Goal: Task Accomplishment & Management: Complete application form

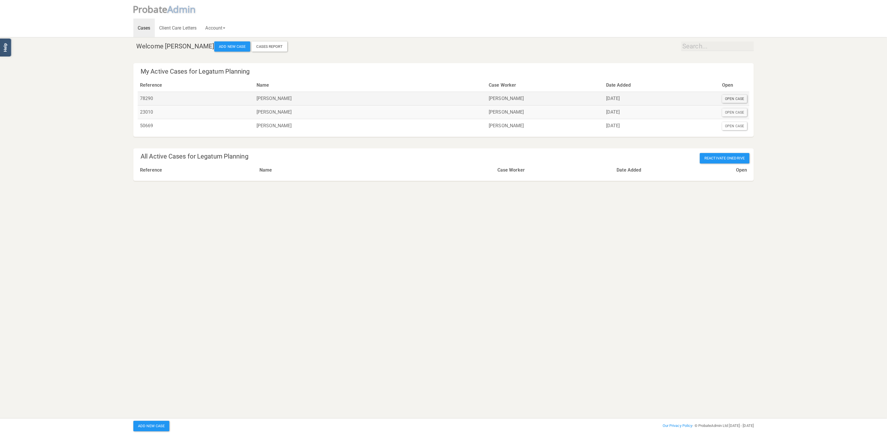
click at [734, 98] on div "Open Case" at bounding box center [734, 99] width 25 height 8
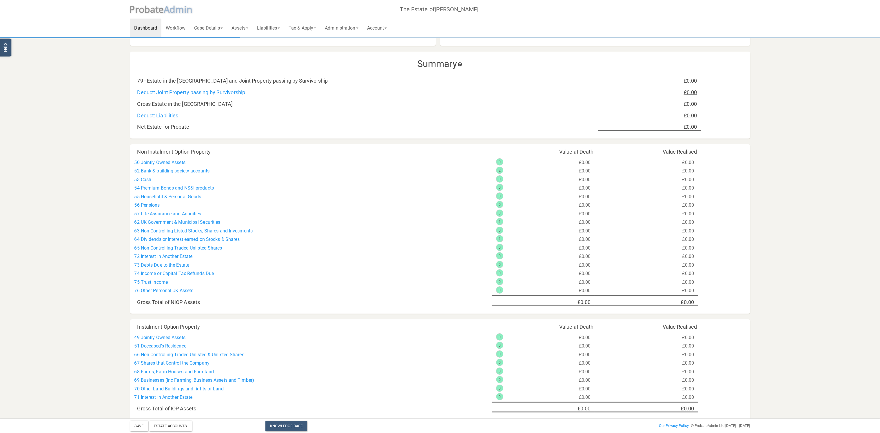
scroll to position [104, 0]
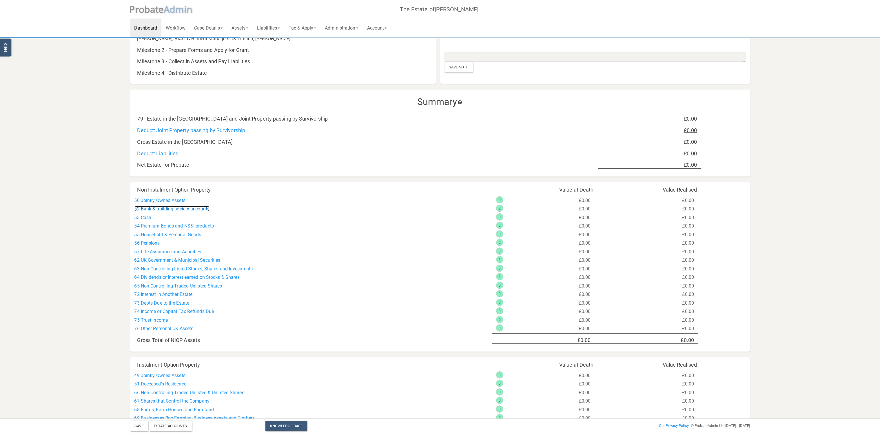
click at [190, 211] on link "52 Bank & building society accounts" at bounding box center [172, 209] width 75 height 6
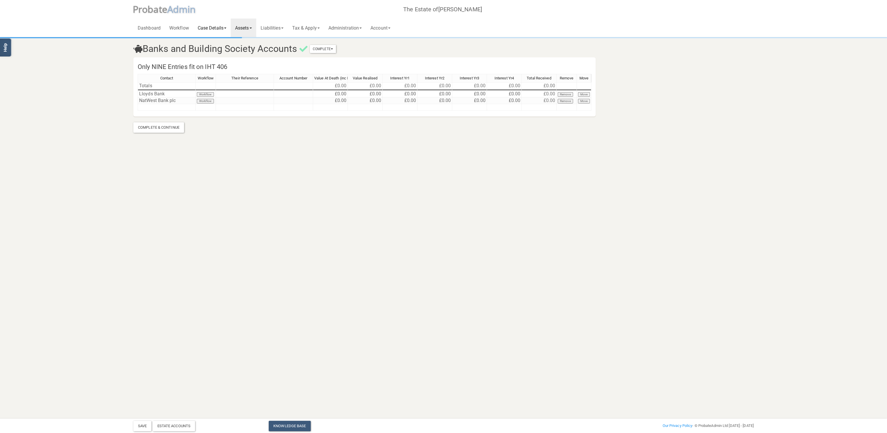
click at [215, 28] on link "Case Details" at bounding box center [211, 28] width 37 height 19
click at [153, 26] on link "Dashboard" at bounding box center [149, 28] width 32 height 19
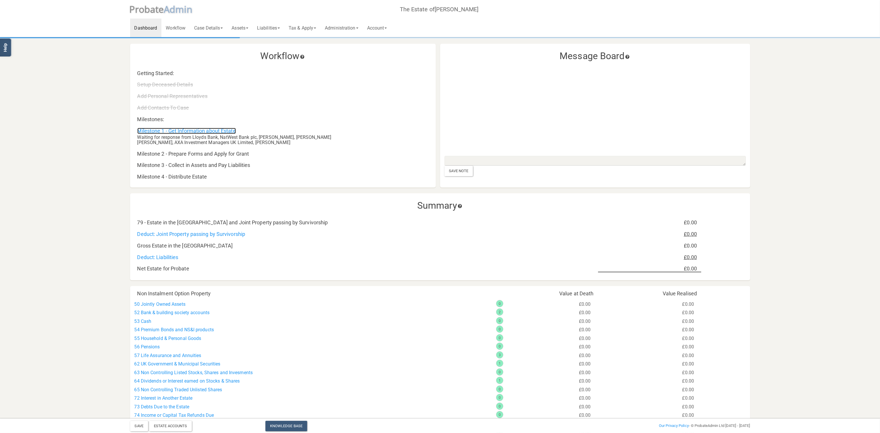
click at [193, 129] on link "Milestone 1 - Get Information about Estate" at bounding box center [186, 131] width 99 height 6
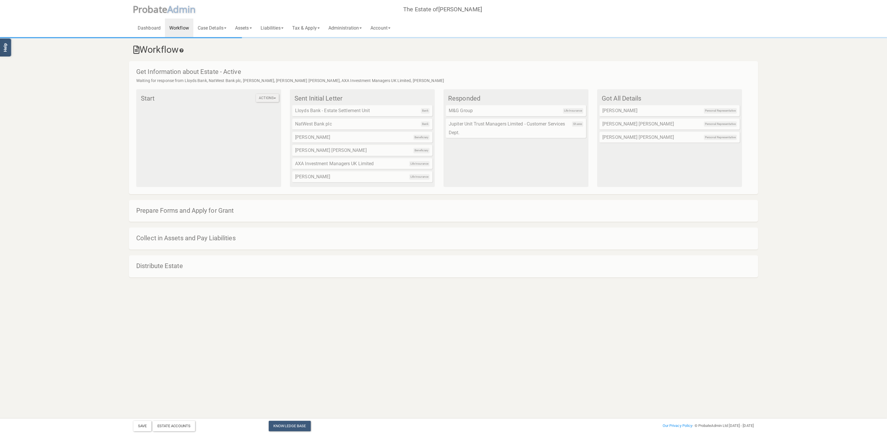
click at [274, 99] on button "Actions" at bounding box center [267, 98] width 23 height 8
click at [470, 75] on h4 "Get Information about Estate - Active" at bounding box center [446, 71] width 620 height 7
click at [502, 163] on div "Responded Life Insurance M&G Group Shares Jupiter Unit Trust Managers Limited -…" at bounding box center [516, 137] width 145 height 97
click at [180, 27] on link "Workflow" at bounding box center [179, 28] width 28 height 19
click at [210, 27] on link "Case Details" at bounding box center [211, 28] width 37 height 19
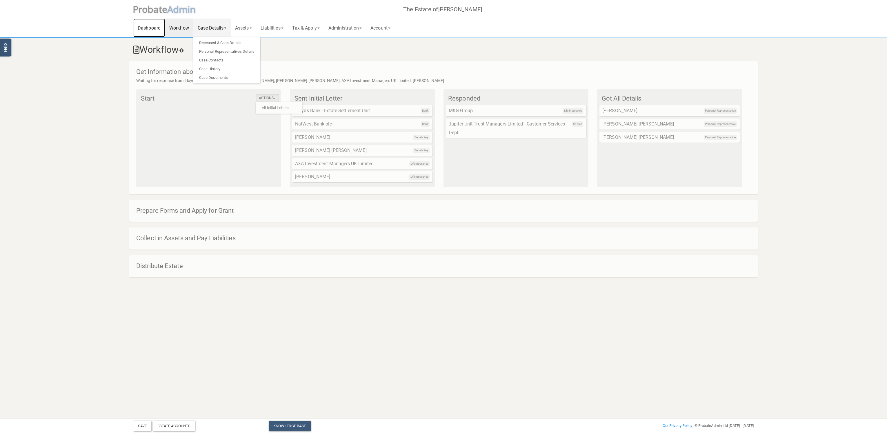
click at [155, 27] on link "Dashboard" at bounding box center [149, 28] width 32 height 19
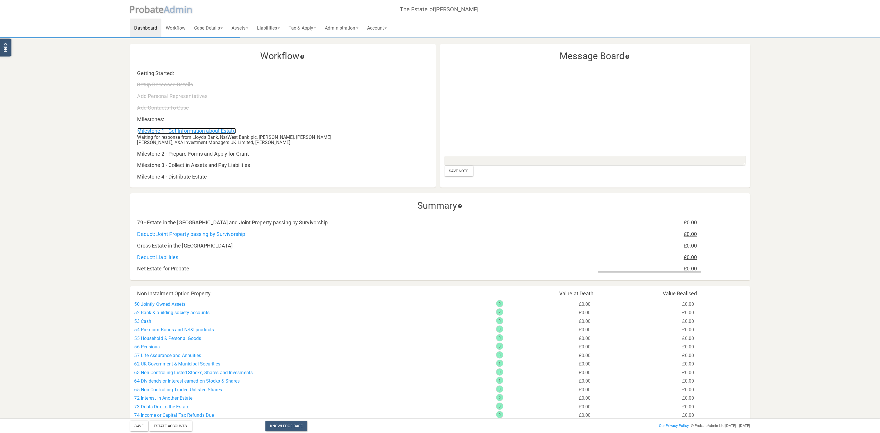
click at [171, 128] on link "Milestone 1 - Get Information about Estate" at bounding box center [186, 131] width 99 height 6
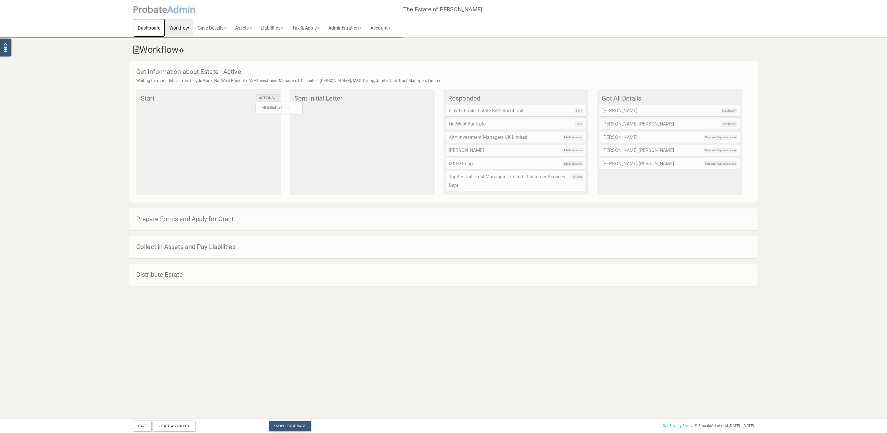
click at [150, 28] on link "Dashboard" at bounding box center [149, 28] width 32 height 19
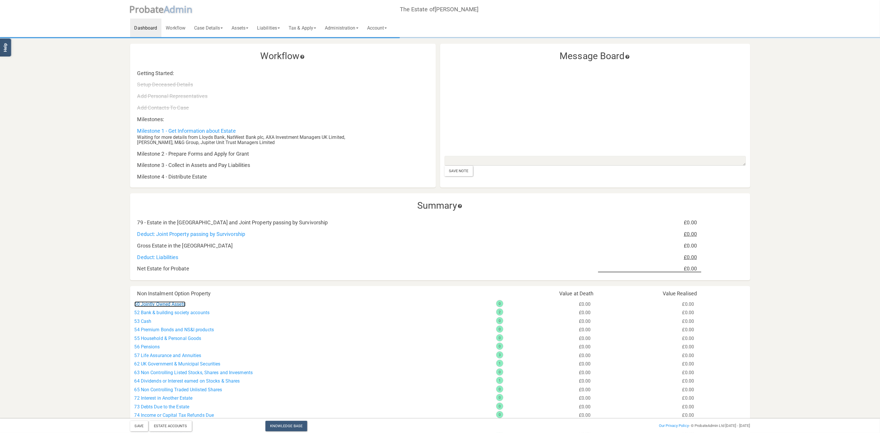
click at [173, 302] on link "50 Jointly Owned Assets" at bounding box center [160, 305] width 51 height 6
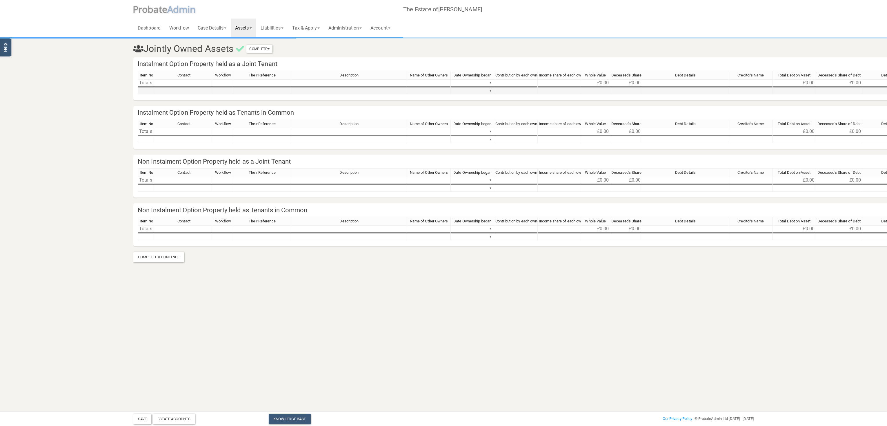
click at [142, 89] on td at bounding box center [146, 91] width 17 height 7
click at [189, 89] on td at bounding box center [184, 91] width 58 height 7
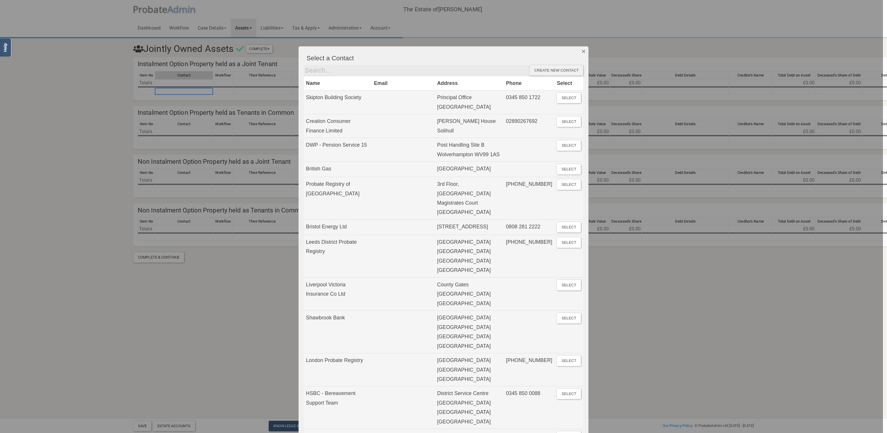
click at [582, 51] on button "Dismiss" at bounding box center [584, 51] width 10 height 10
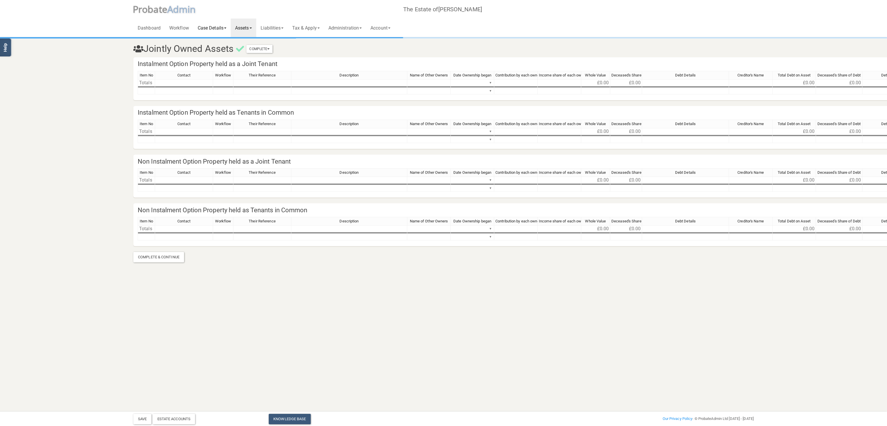
click at [215, 26] on link "Case Details" at bounding box center [211, 28] width 37 height 19
click at [236, 44] on link "Deceased & Case Details" at bounding box center [226, 43] width 67 height 9
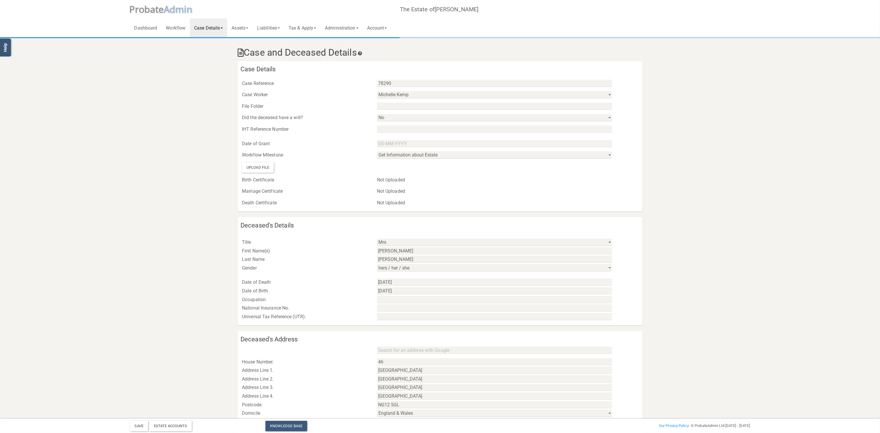
click at [265, 166] on div "Upload File" at bounding box center [258, 167] width 32 height 10
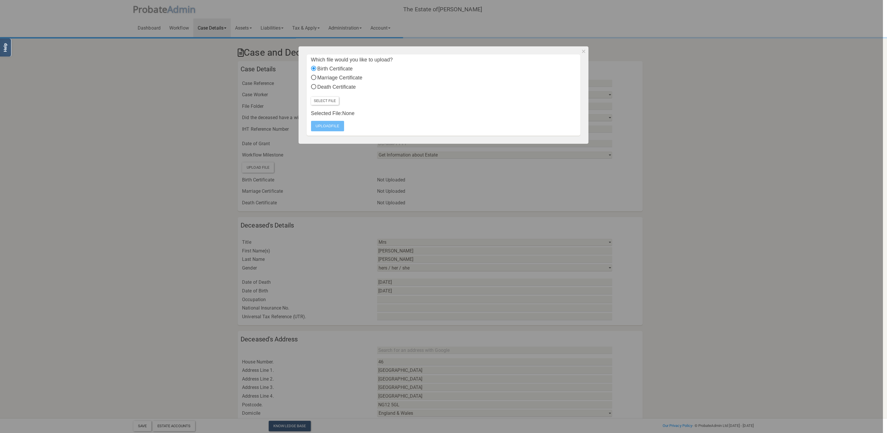
click at [317, 86] on label "Death Certificate" at bounding box center [333, 87] width 45 height 8
click at [313, 87] on input "Death Certificate" at bounding box center [313, 87] width 5 height 5
radio input "true"
radio input "false"
click at [326, 100] on label "Select File" at bounding box center [325, 101] width 28 height 8
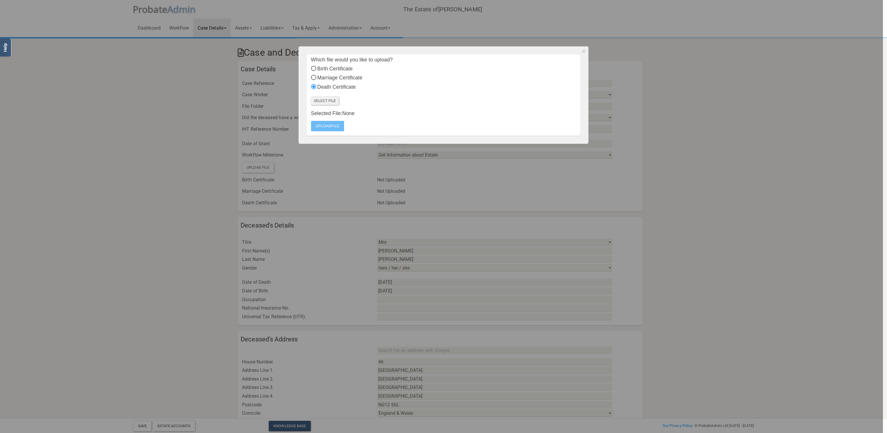
click at [0, 0] on input "Select File" at bounding box center [0, 0] width 0 height 0
click at [322, 100] on label "Select File" at bounding box center [325, 101] width 28 height 8
click at [0, 0] on input "Select File" at bounding box center [0, 0] width 0 height 0
click at [333, 127] on label "Upload File" at bounding box center [327, 126] width 33 height 10
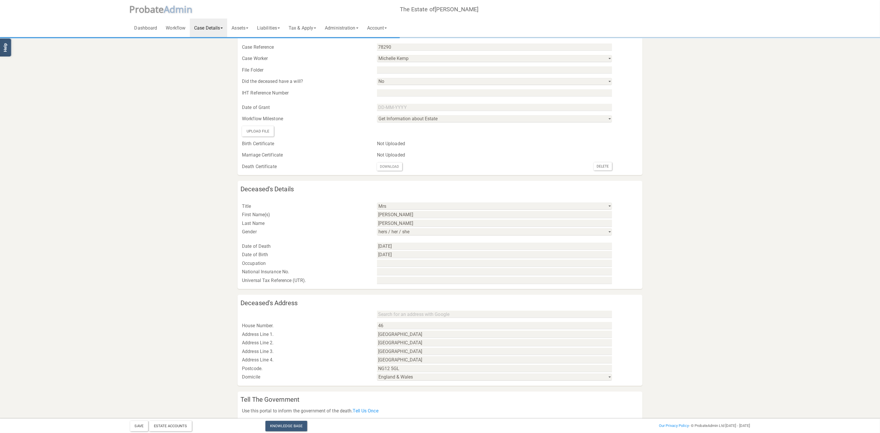
scroll to position [65, 0]
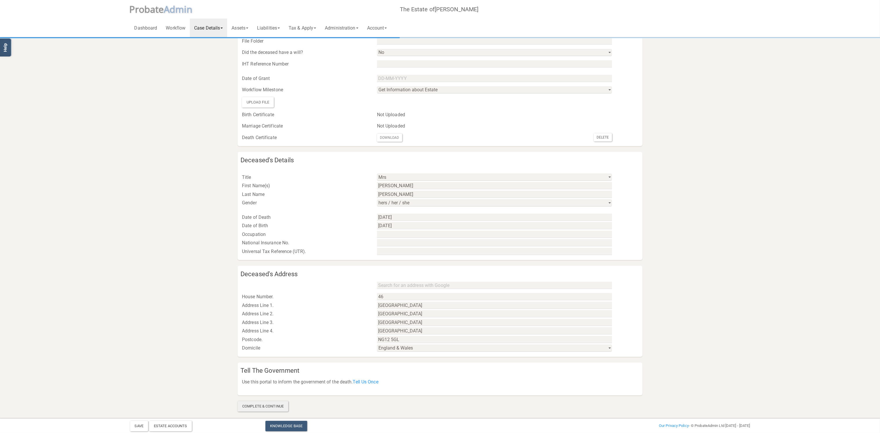
click at [270, 407] on div "Complete & Continue" at bounding box center [263, 406] width 51 height 10
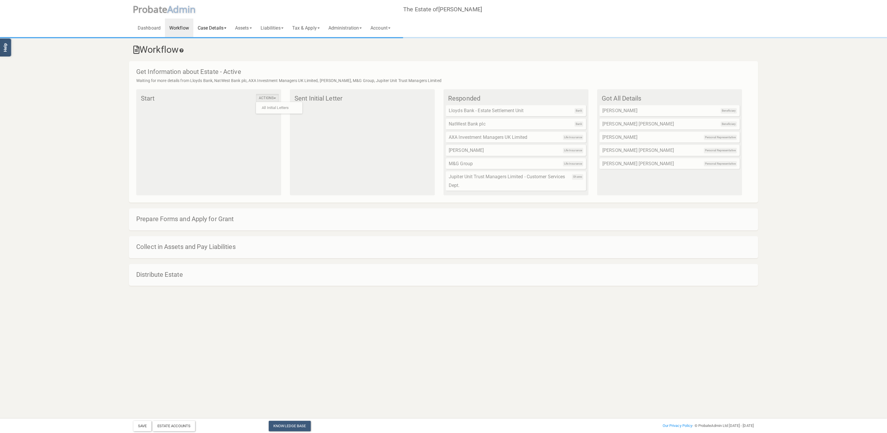
click at [220, 30] on link "Case Details" at bounding box center [211, 28] width 37 height 19
click at [230, 41] on link "Deceased & Case Details" at bounding box center [226, 43] width 67 height 9
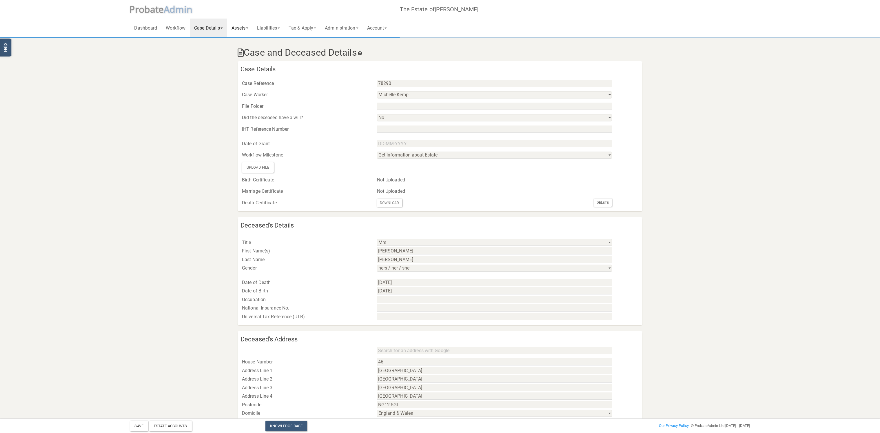
click at [242, 25] on link "Assets" at bounding box center [240, 28] width 26 height 19
click at [253, 39] on link "Banks and Building Societies" at bounding box center [259, 43] width 65 height 9
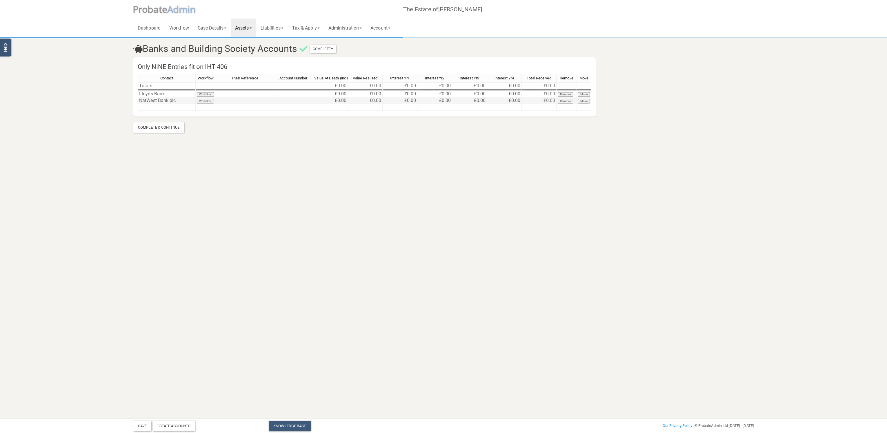
click at [333, 101] on td "£0.00" at bounding box center [330, 100] width 35 height 7
type textarea "6031.27"
click at [155, 108] on td at bounding box center [167, 107] width 58 height 7
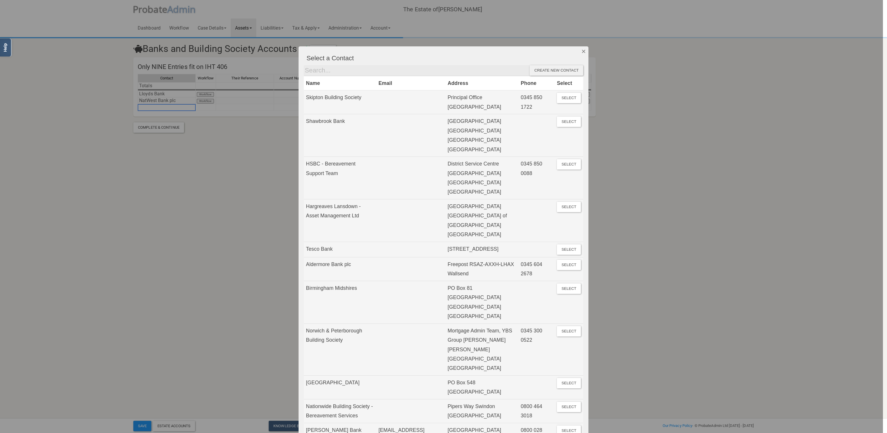
click at [584, 47] on button "Dismiss" at bounding box center [584, 51] width 10 height 10
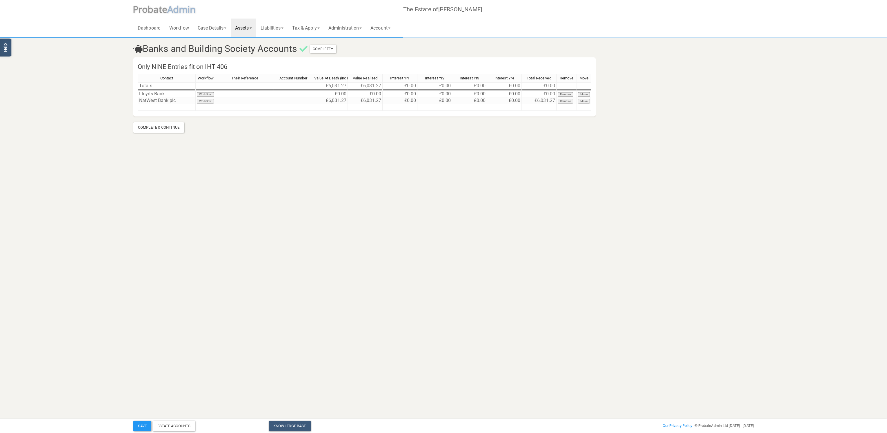
click at [152, 206] on html "</div></div> Help Toggle navigation P robate A dmin The Estate of [PERSON_NAME]…" at bounding box center [443, 216] width 887 height 433
